Goal: Task Accomplishment & Management: Complete application form

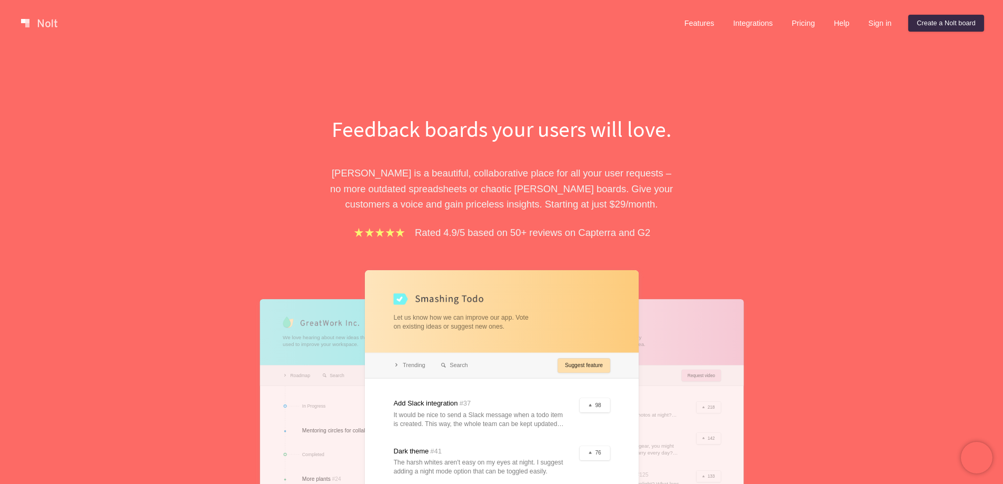
drag, startPoint x: 929, startPoint y: 23, endPoint x: 830, endPoint y: 84, distance: 116.3
click at [929, 24] on link "Create a Nolt board" at bounding box center [946, 23] width 76 height 17
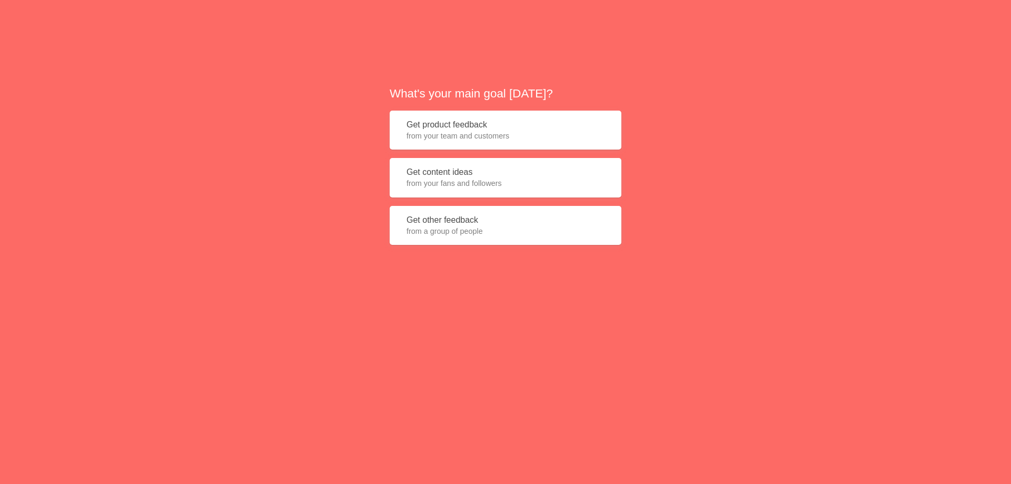
drag, startPoint x: 472, startPoint y: 171, endPoint x: 484, endPoint y: 235, distance: 64.7
click at [472, 173] on button "Get content ideas from your fans and followers" at bounding box center [506, 177] width 232 height 39
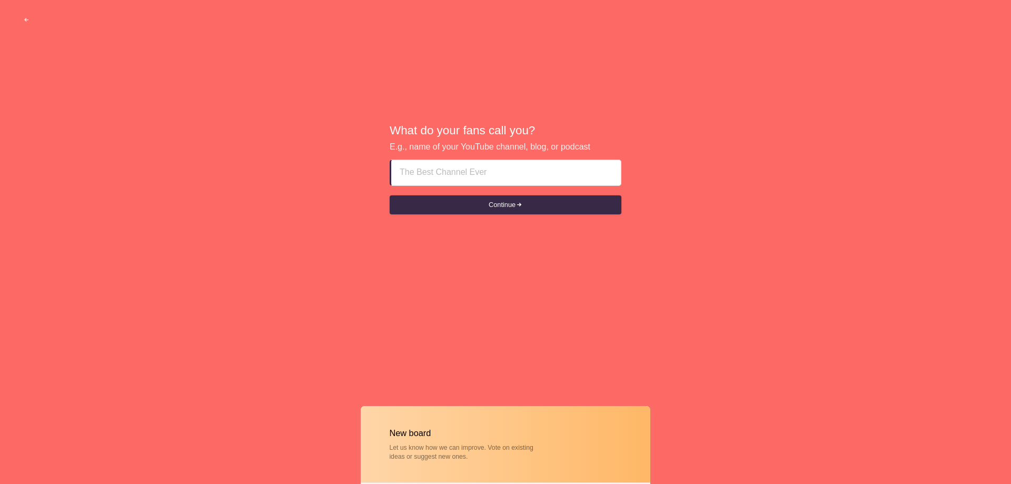
click at [476, 182] on input at bounding box center [506, 172] width 213 height 25
paste input "Investors Favor Bespoke Architecture in Developments"
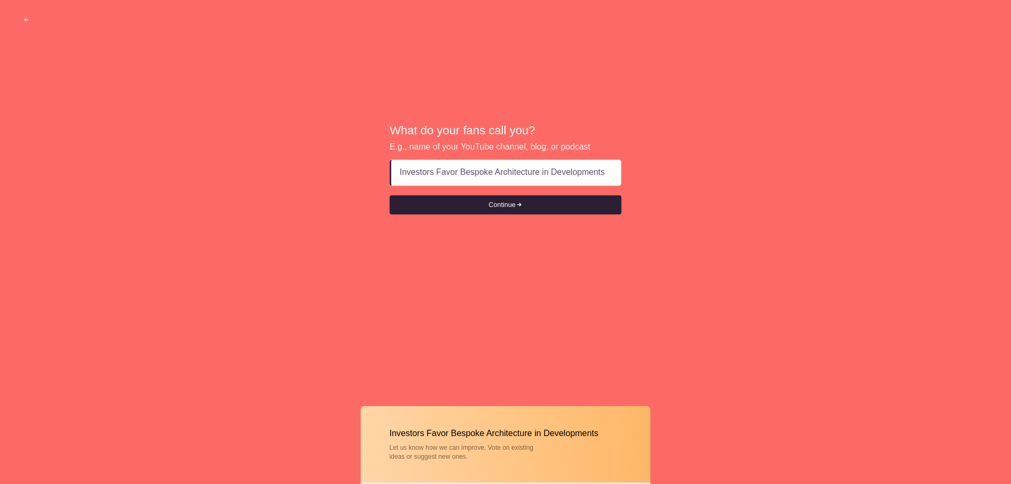
click at [494, 200] on button "Continue" at bounding box center [506, 204] width 232 height 19
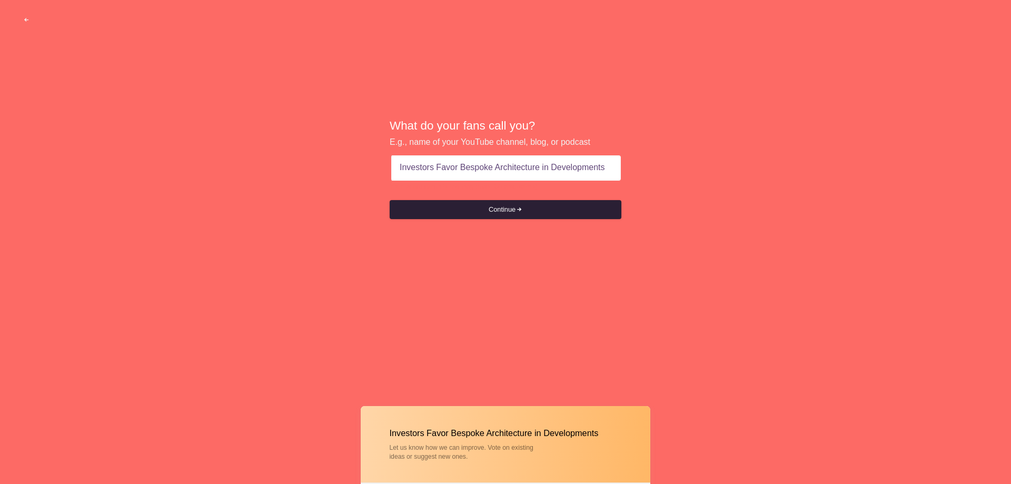
click at [495, 208] on button "Continue" at bounding box center [506, 209] width 232 height 19
drag, startPoint x: 435, startPoint y: 169, endPoint x: 372, endPoint y: 171, distance: 62.7
click at [372, 171] on div "What do your fans call you? E.g., name of your YouTube channel, blog, or podcas…" at bounding box center [505, 169] width 1011 height 338
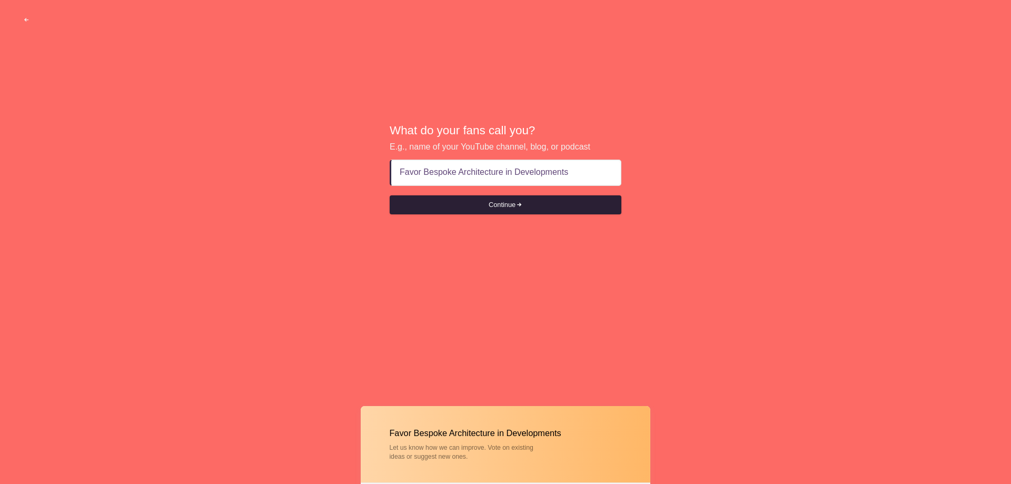
click at [532, 202] on button "Continue" at bounding box center [506, 204] width 232 height 19
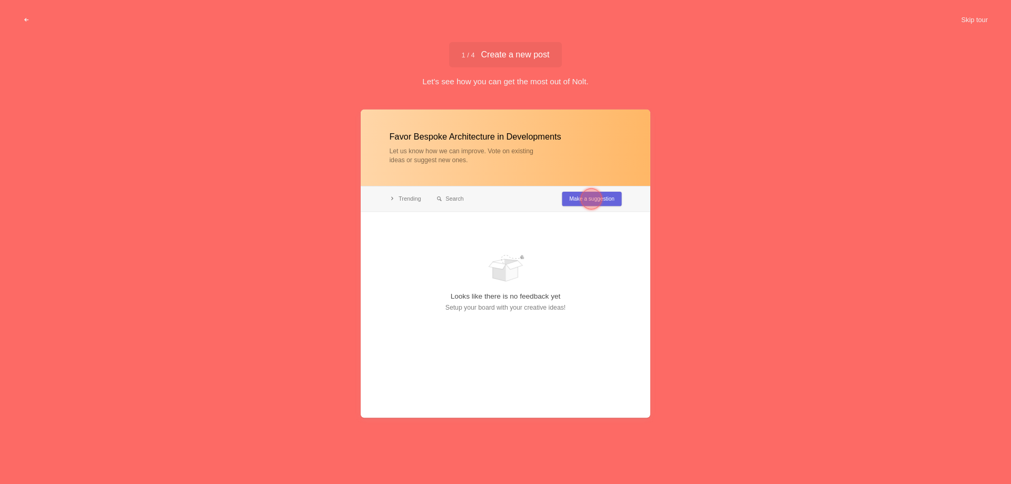
type input "Favor Bespoke Architecture in Developments"
click at [596, 205] on div at bounding box center [591, 198] width 21 height 21
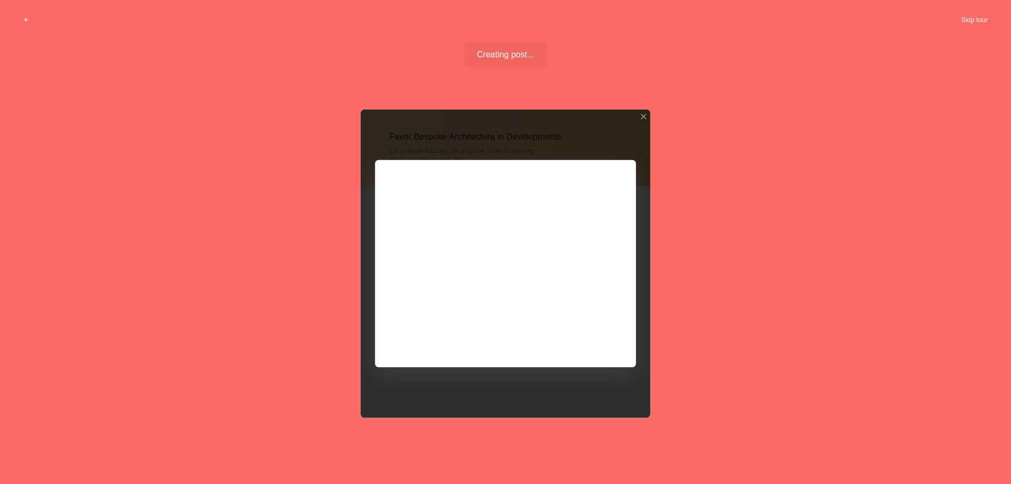
click at [978, 17] on button "Skip tour" at bounding box center [974, 20] width 52 height 19
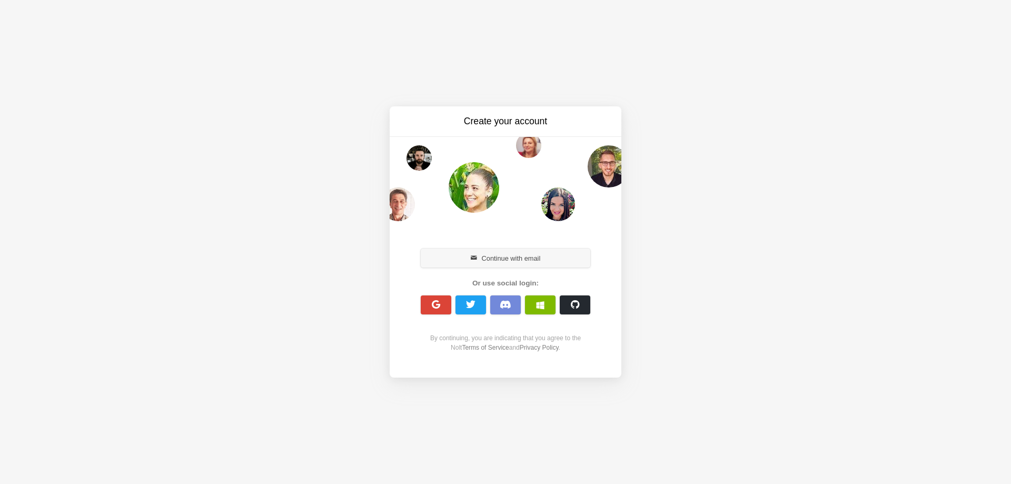
click at [500, 257] on button "Continue with email" at bounding box center [505, 257] width 169 height 19
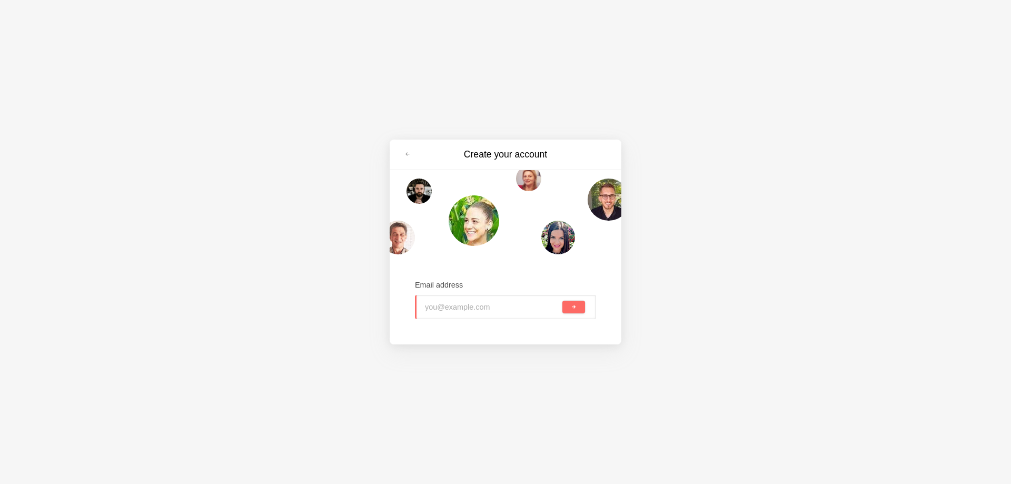
drag, startPoint x: 467, startPoint y: 307, endPoint x: 172, endPoint y: 132, distance: 343.4
click at [466, 307] on input "email" at bounding box center [492, 306] width 135 height 23
paste input "[EMAIL_ADDRESS][DOMAIN_NAME]"
type input "[EMAIL_ADDRESS][DOMAIN_NAME]"
click at [570, 305] on button "submit" at bounding box center [573, 307] width 23 height 13
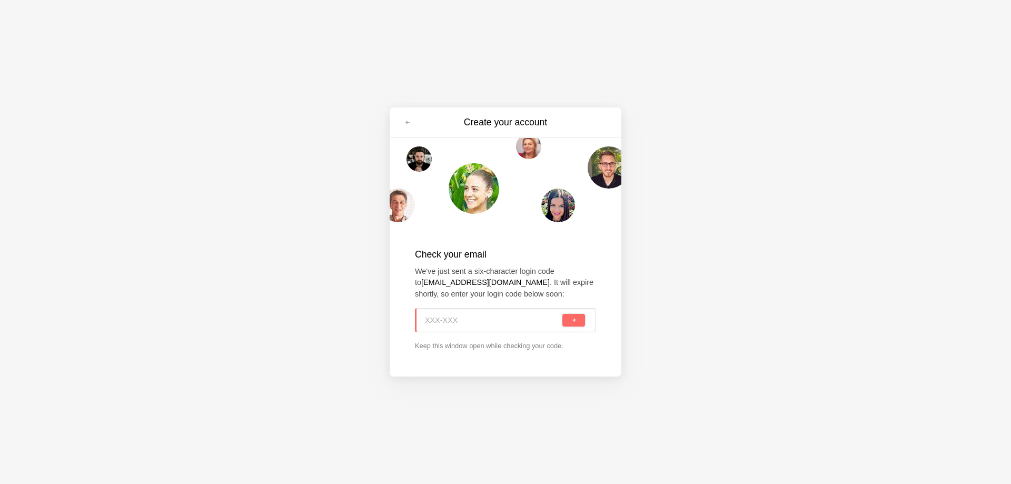
paste input "VDV-AY2"
type input "VDV-AY2"
click at [564, 318] on button "submit" at bounding box center [573, 320] width 23 height 13
